Goal: Information Seeking & Learning: Learn about a topic

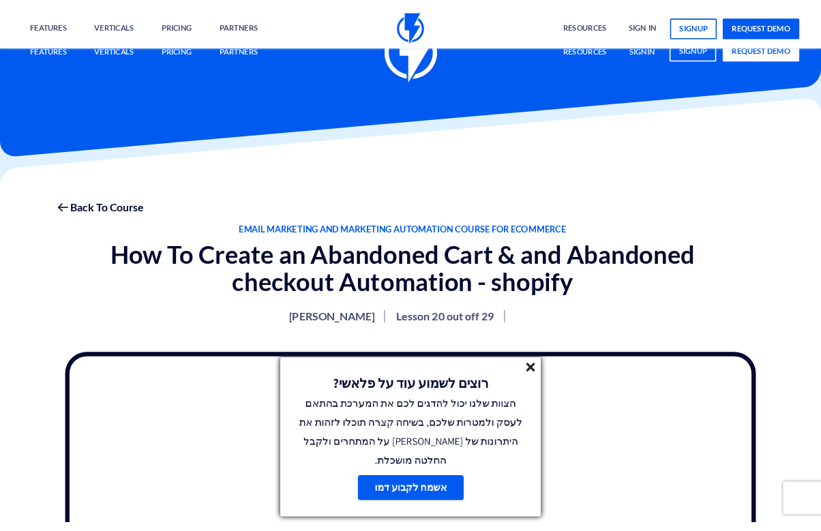
scroll to position [366, 0]
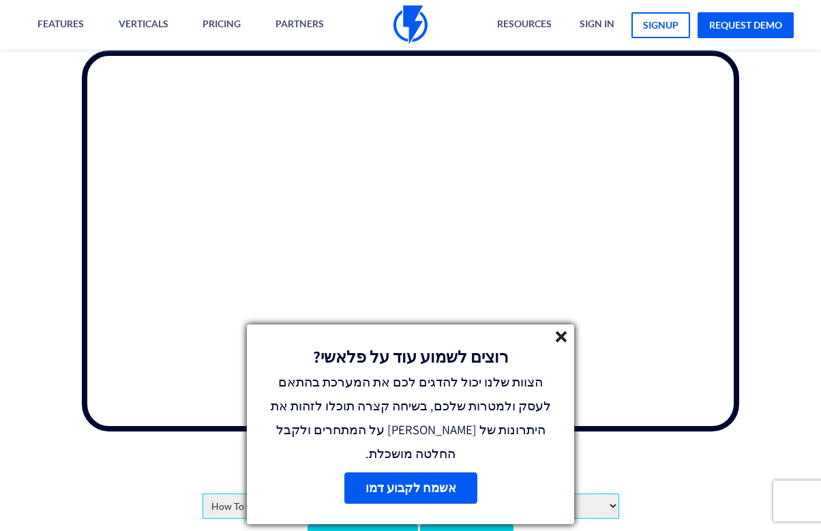
click at [564, 343] on icon at bounding box center [561, 337] width 12 height 12
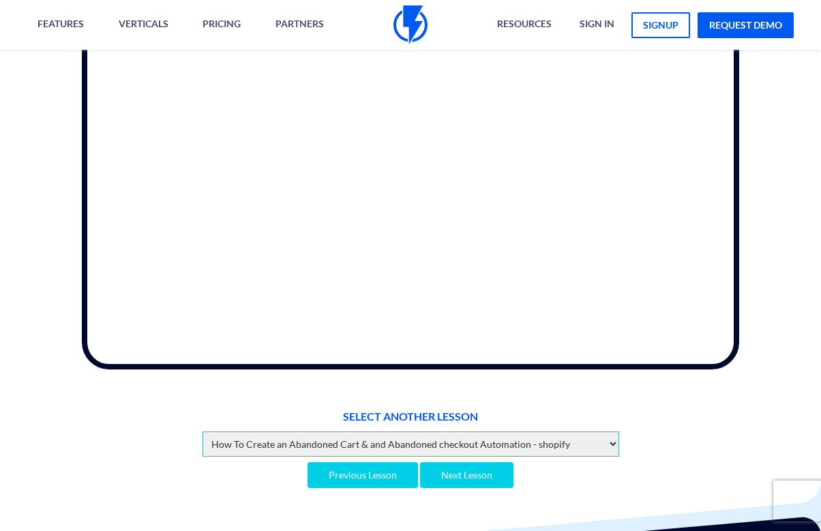
scroll to position [425, 0]
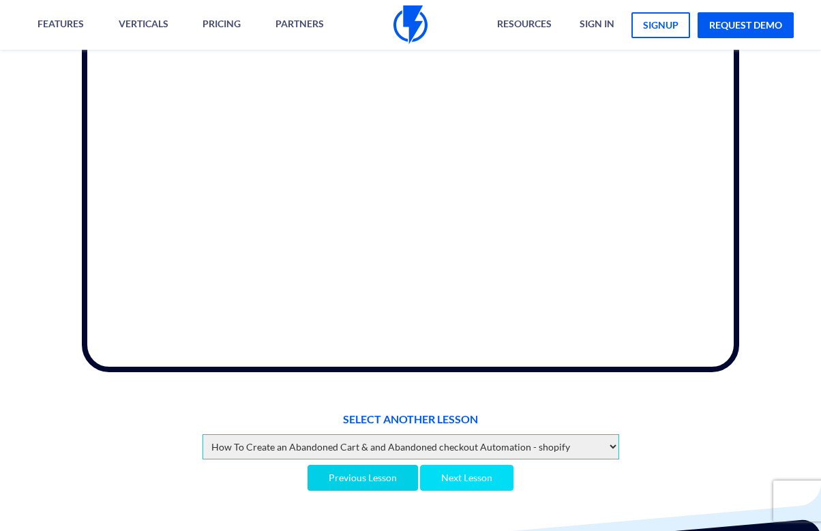
click at [483, 468] on link "Next Lesson" at bounding box center [466, 478] width 93 height 26
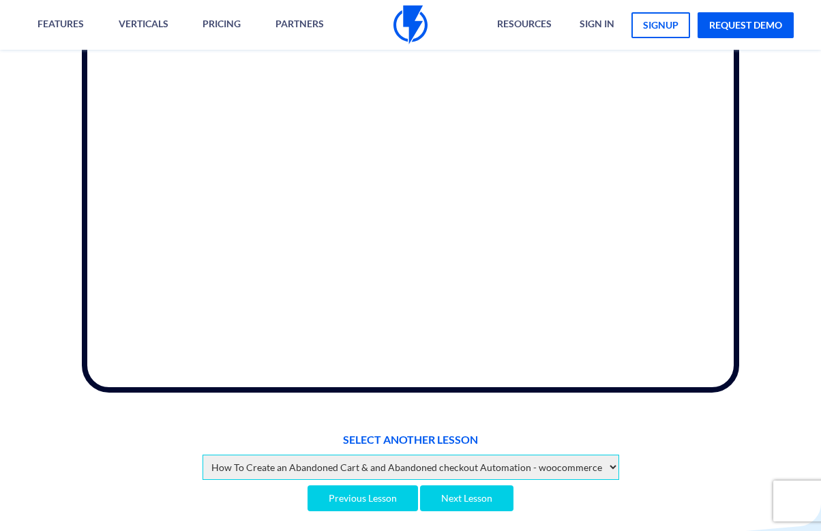
scroll to position [406, 0]
click at [468, 488] on link "Next Lesson" at bounding box center [466, 498] width 93 height 26
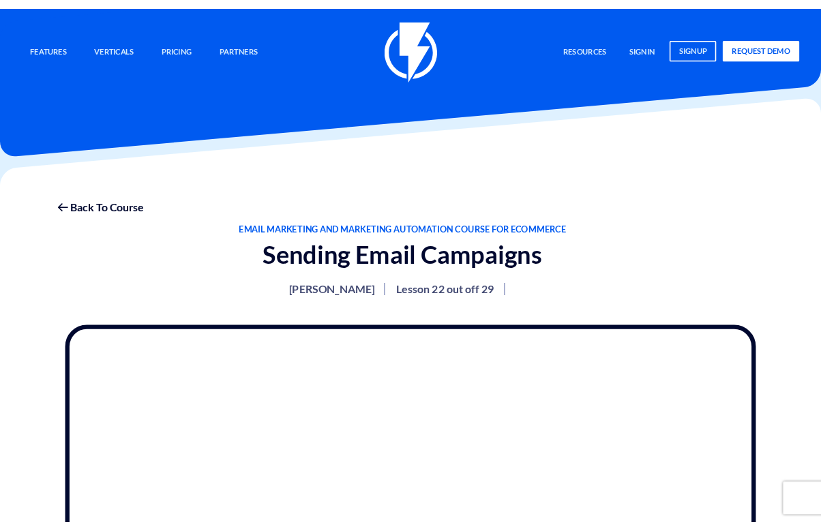
scroll to position [370, 0]
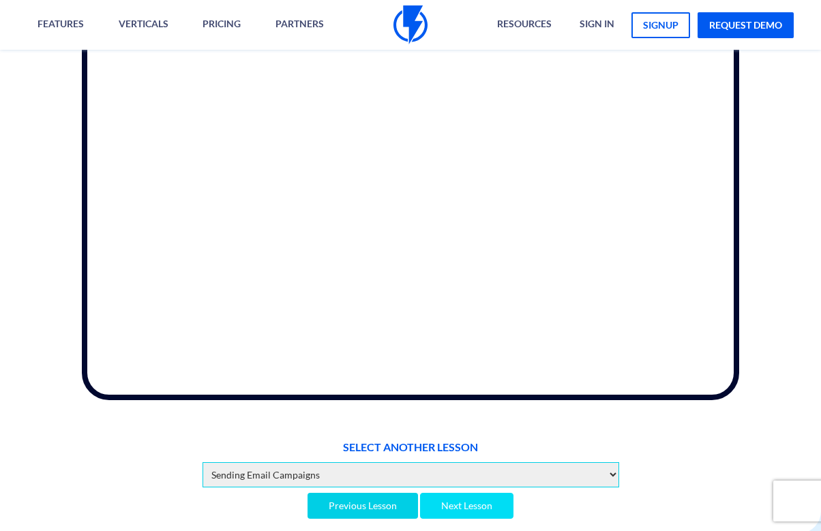
click at [485, 493] on link "Next Lesson" at bounding box center [466, 506] width 93 height 26
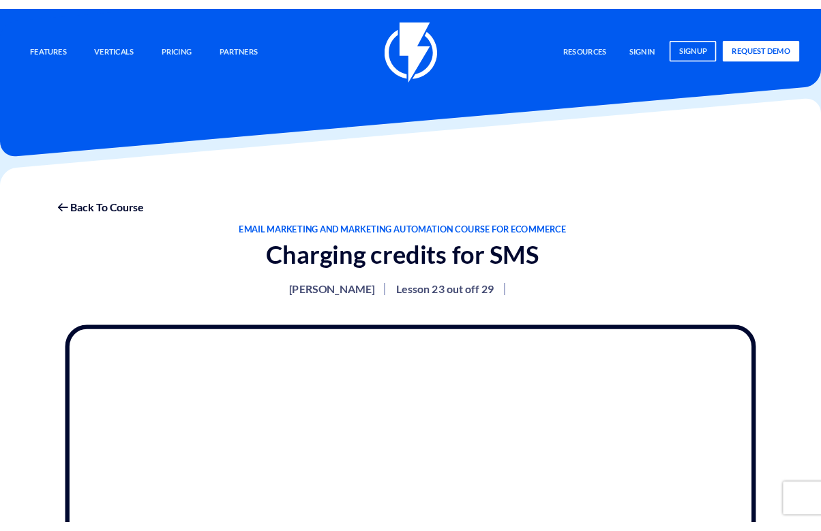
scroll to position [372, 0]
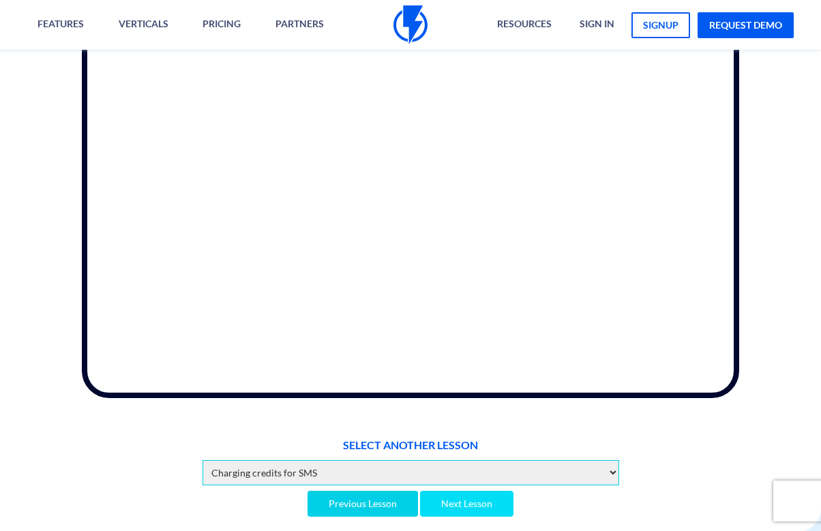
click at [472, 491] on link "Next Lesson" at bounding box center [466, 504] width 93 height 26
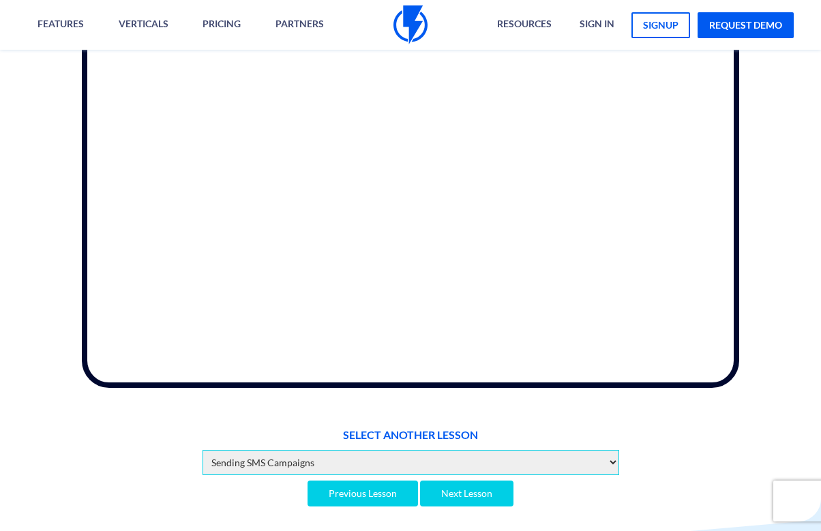
scroll to position [384, 0]
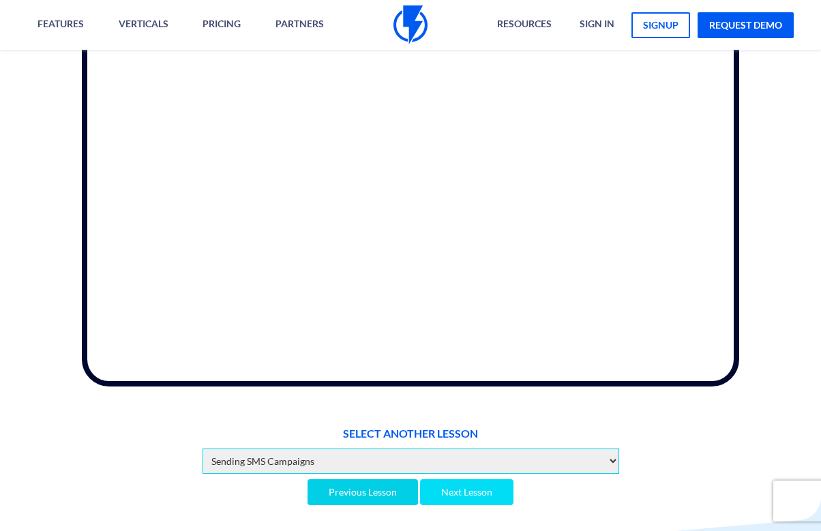
click at [476, 479] on link "Next Lesson" at bounding box center [466, 492] width 93 height 26
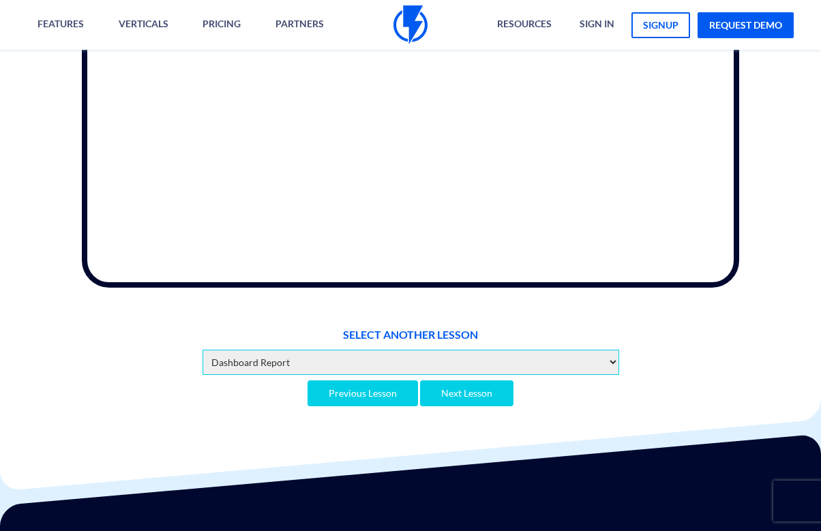
scroll to position [486, 0]
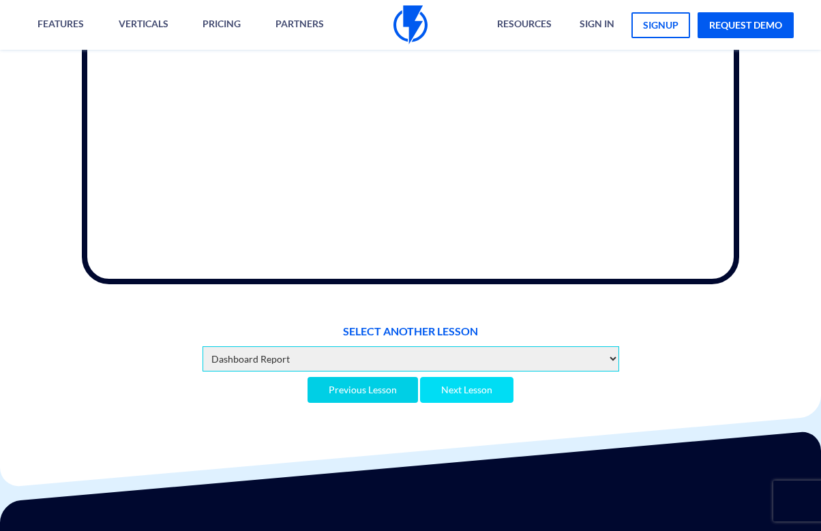
click at [477, 377] on link "Next Lesson" at bounding box center [466, 390] width 93 height 26
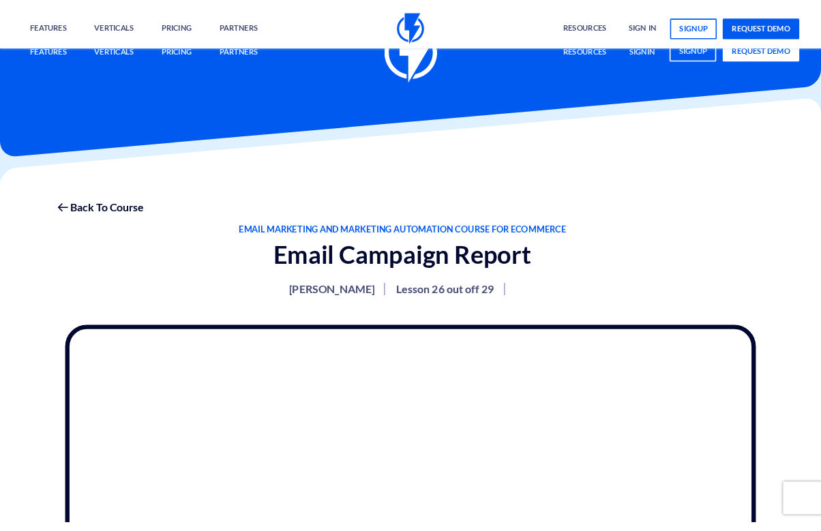
scroll to position [335, 0]
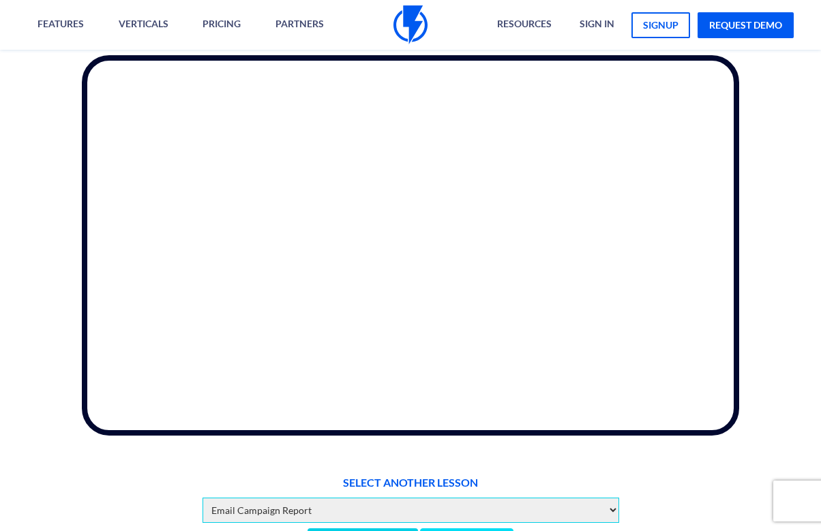
click at [487, 528] on link "Next Lesson" at bounding box center [466, 541] width 93 height 26
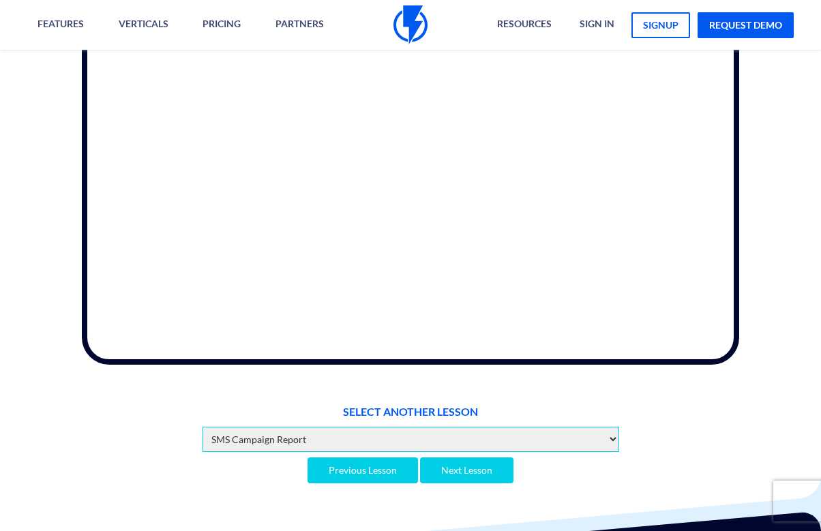
scroll to position [410, 0]
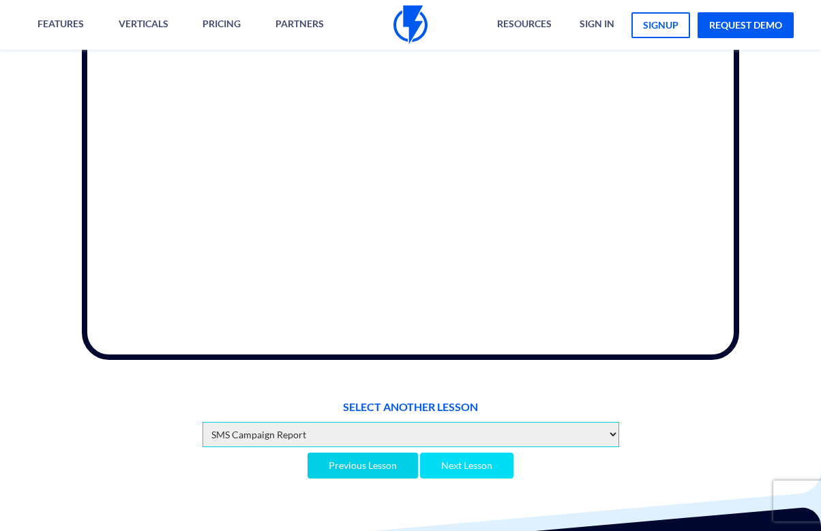
click at [497, 455] on link "Next Lesson" at bounding box center [466, 466] width 93 height 26
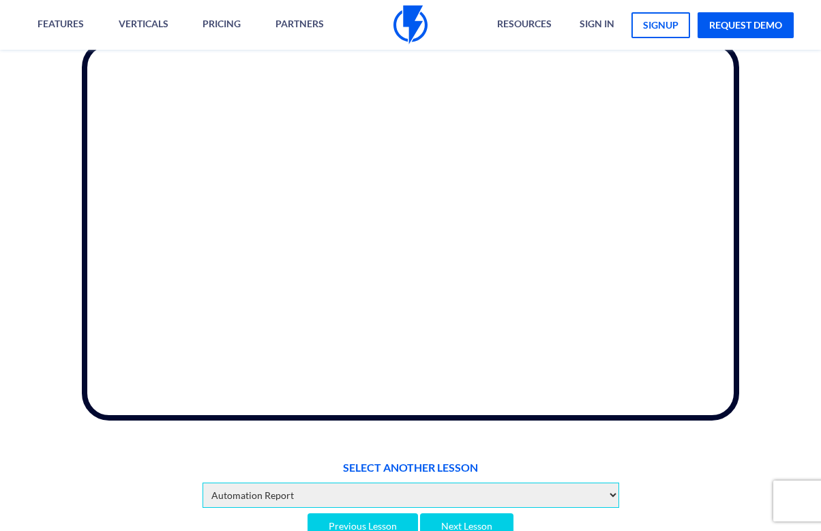
scroll to position [348, 0]
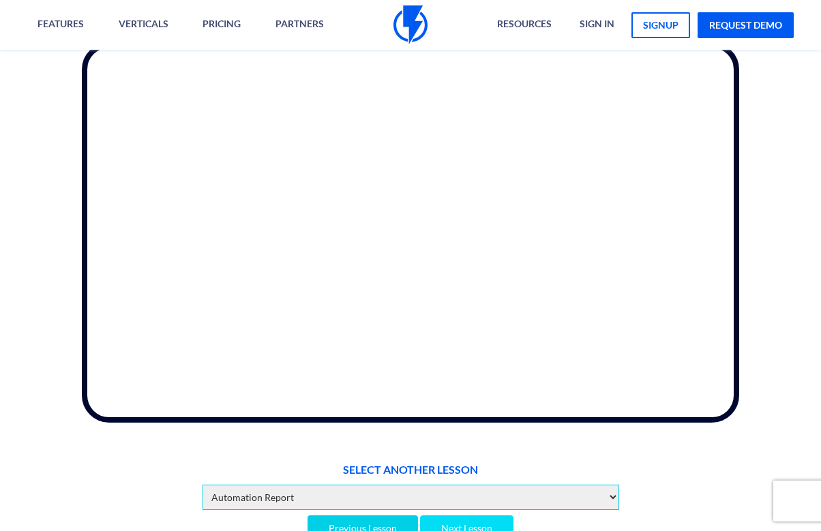
click at [464, 519] on link "Next Lesson" at bounding box center [466, 528] width 93 height 26
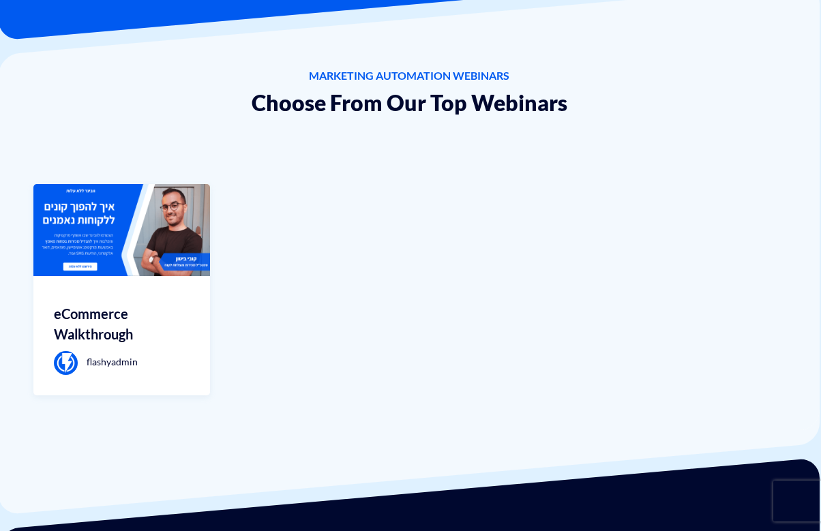
scroll to position [125, 1]
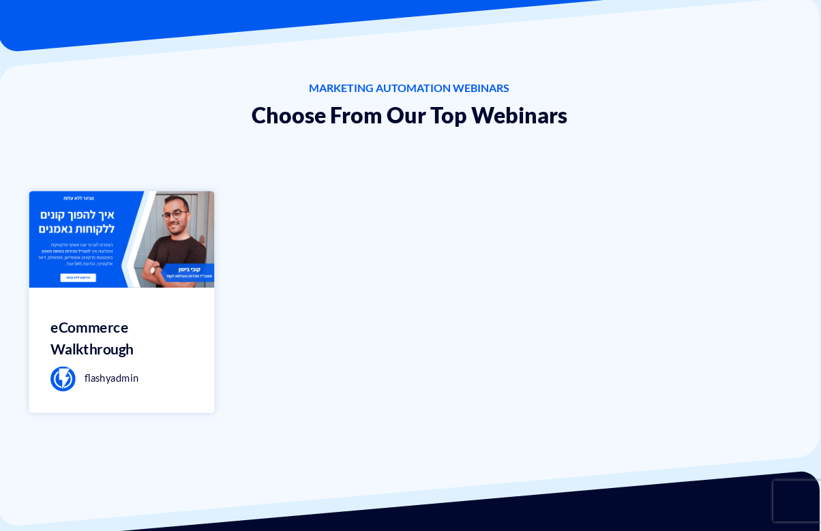
click at [95, 293] on div "eCommerce Walkthrough flashyadmin" at bounding box center [121, 350] width 185 height 125
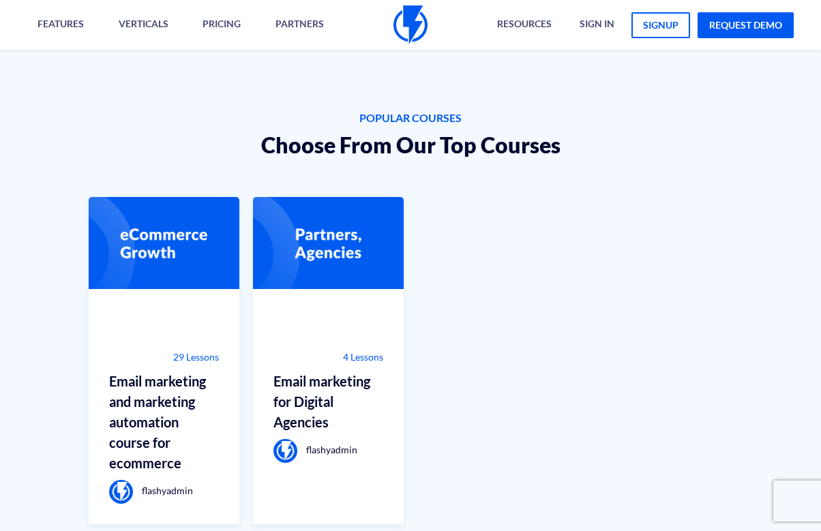
scroll to position [851, 0]
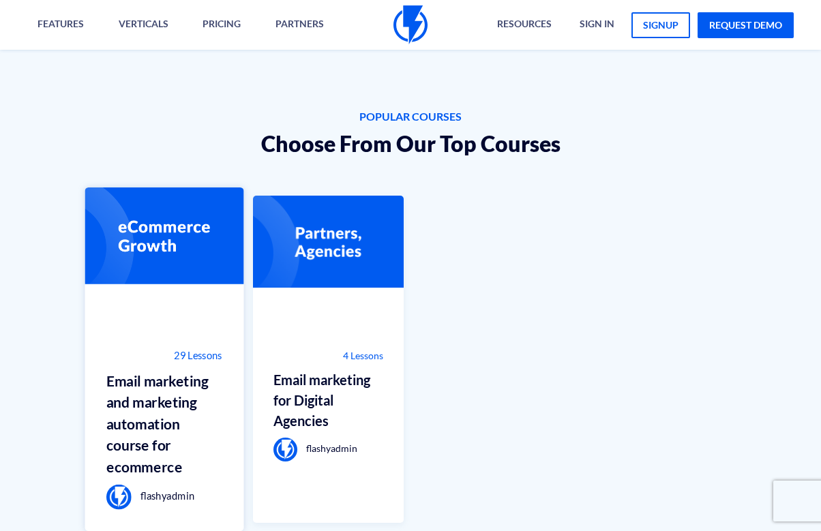
click at [183, 405] on h3 "Email marketing and marketing automation course for ecommerce" at bounding box center [164, 424] width 116 height 108
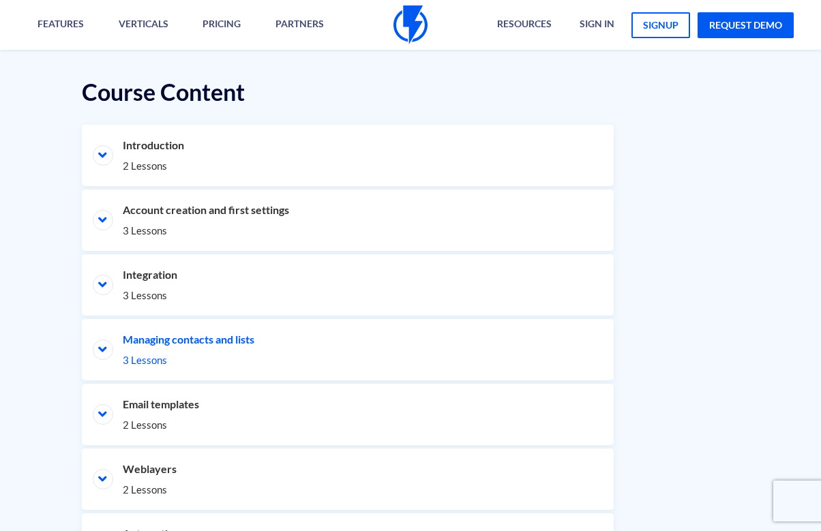
scroll to position [667, 1]
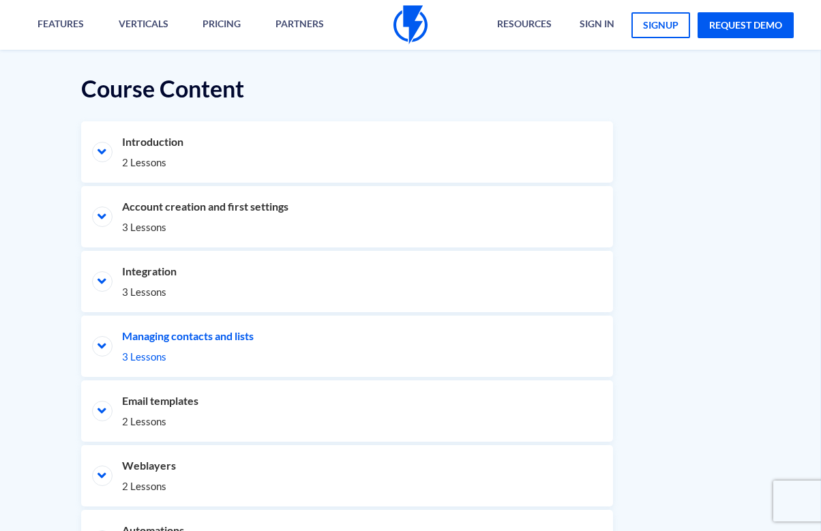
click at [185, 333] on li "Managing contacts and lists 3 Lessons" at bounding box center [347, 346] width 532 height 61
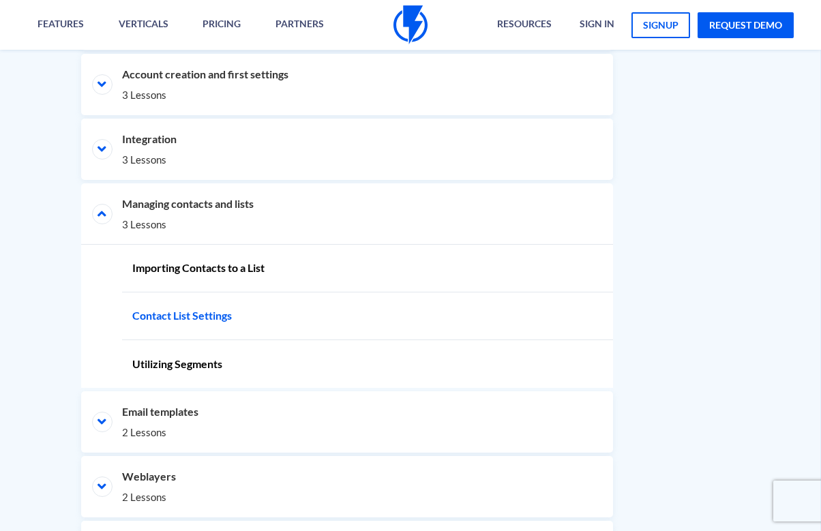
scroll to position [813, 1]
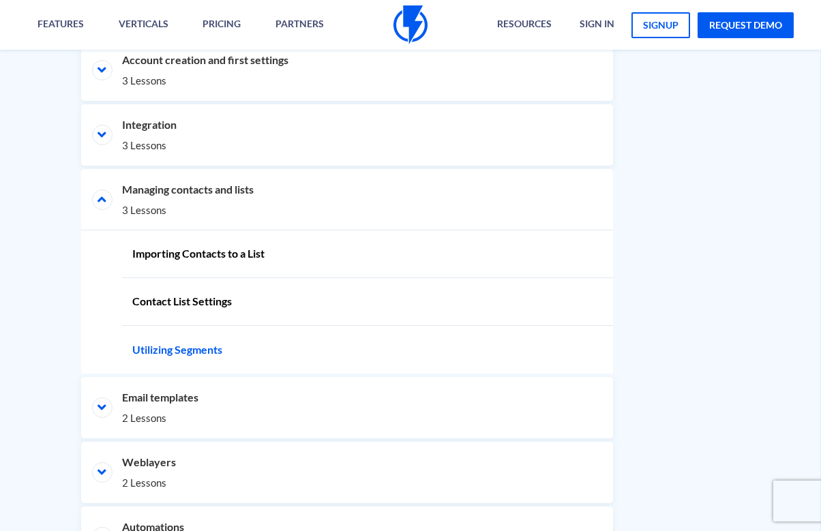
click at [196, 346] on link "Utilizing Segments" at bounding box center [367, 350] width 491 height 48
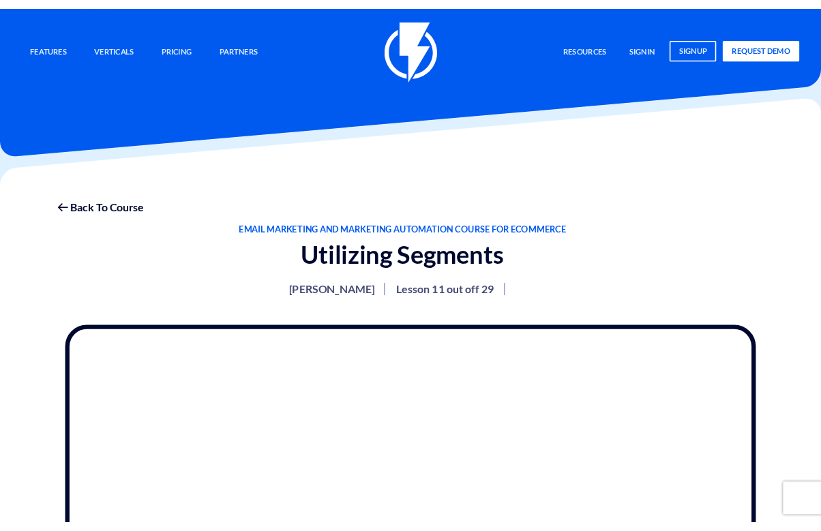
scroll to position [281, 0]
